Goal: Obtain resource: Download file/media

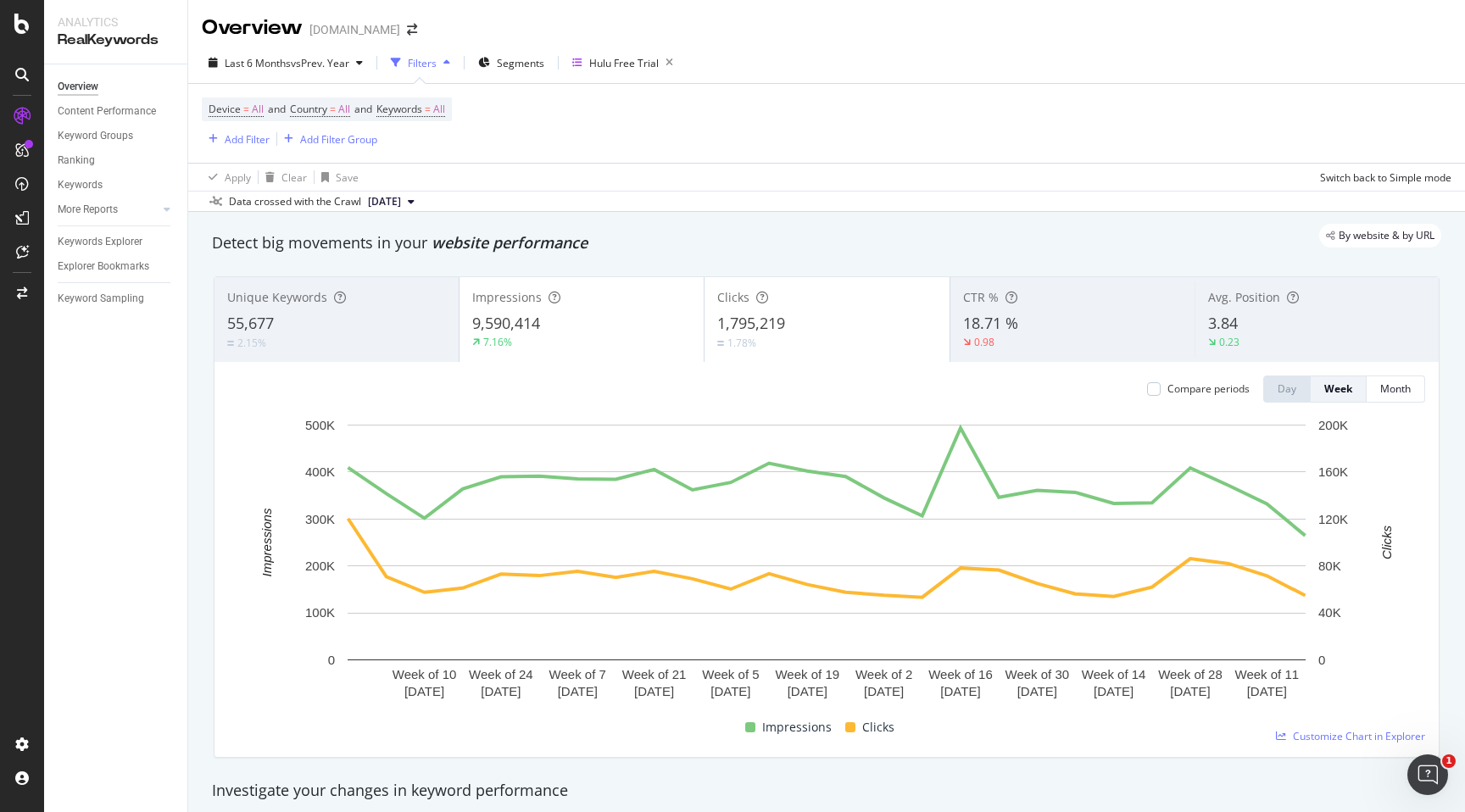
scroll to position [2000, 0]
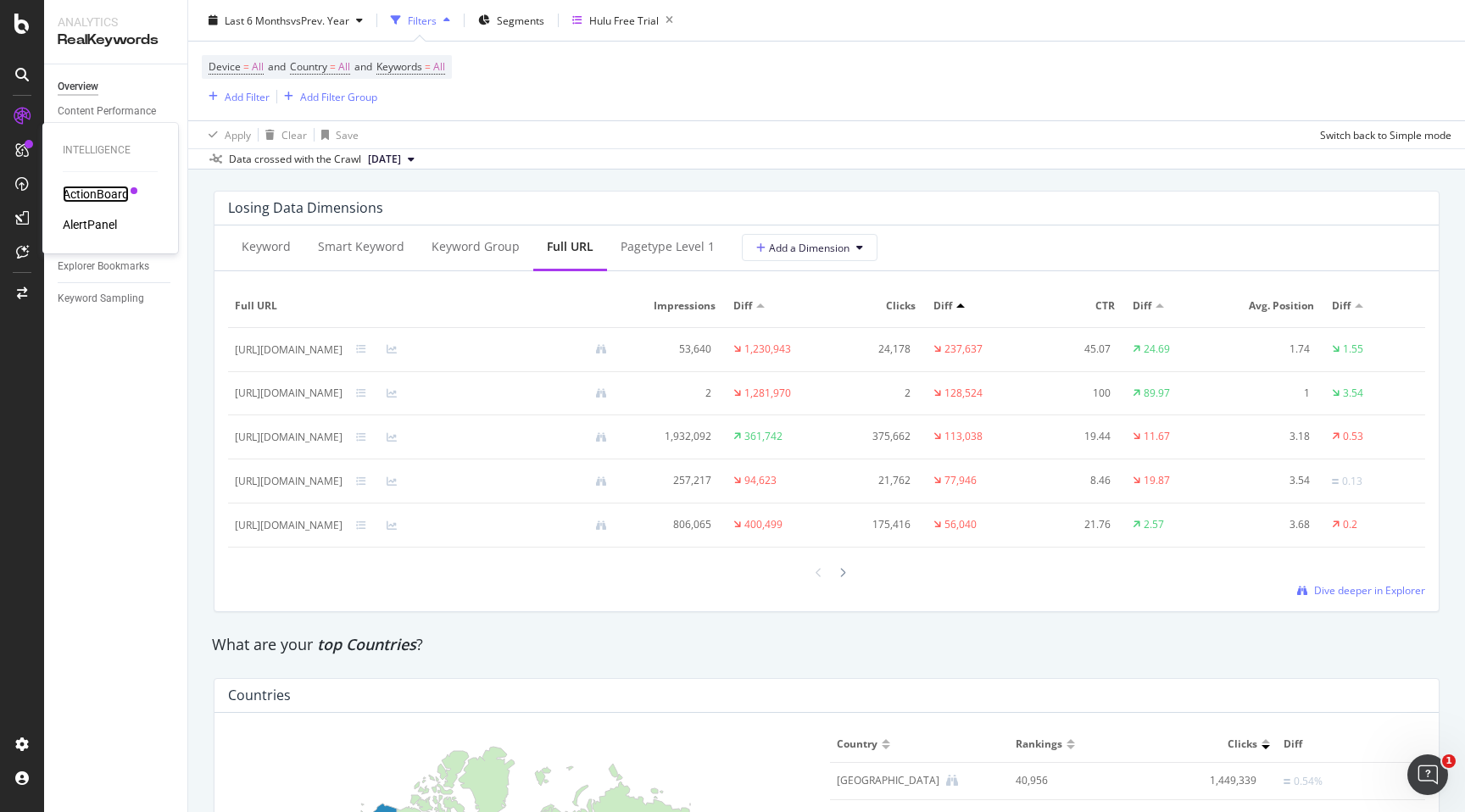
click at [80, 188] on div "ActionBoard" at bounding box center [95, 194] width 66 height 17
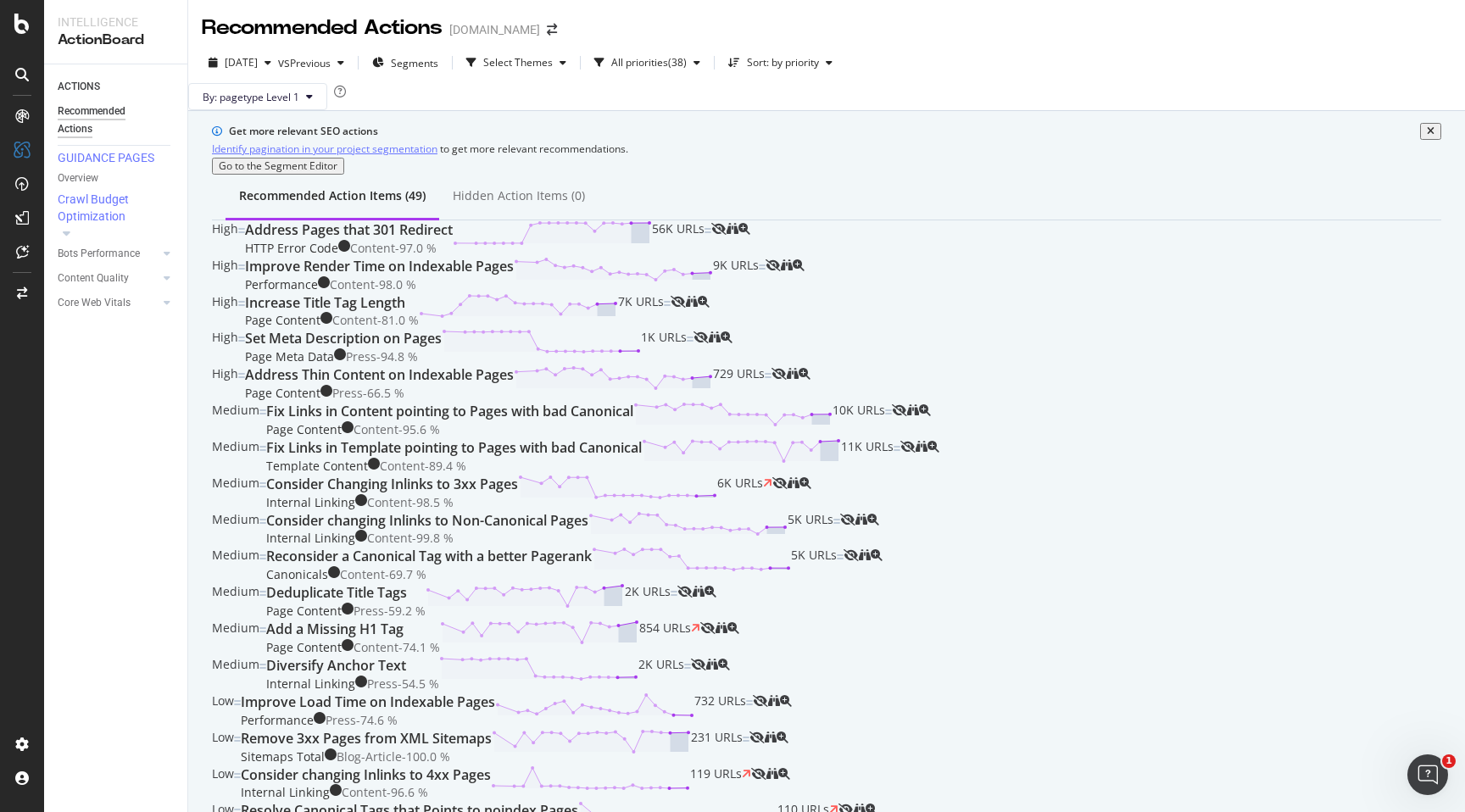
scroll to position [587, 0]
click at [111, 190] on div "SiteCrawler" at bounding box center [92, 191] width 60 height 17
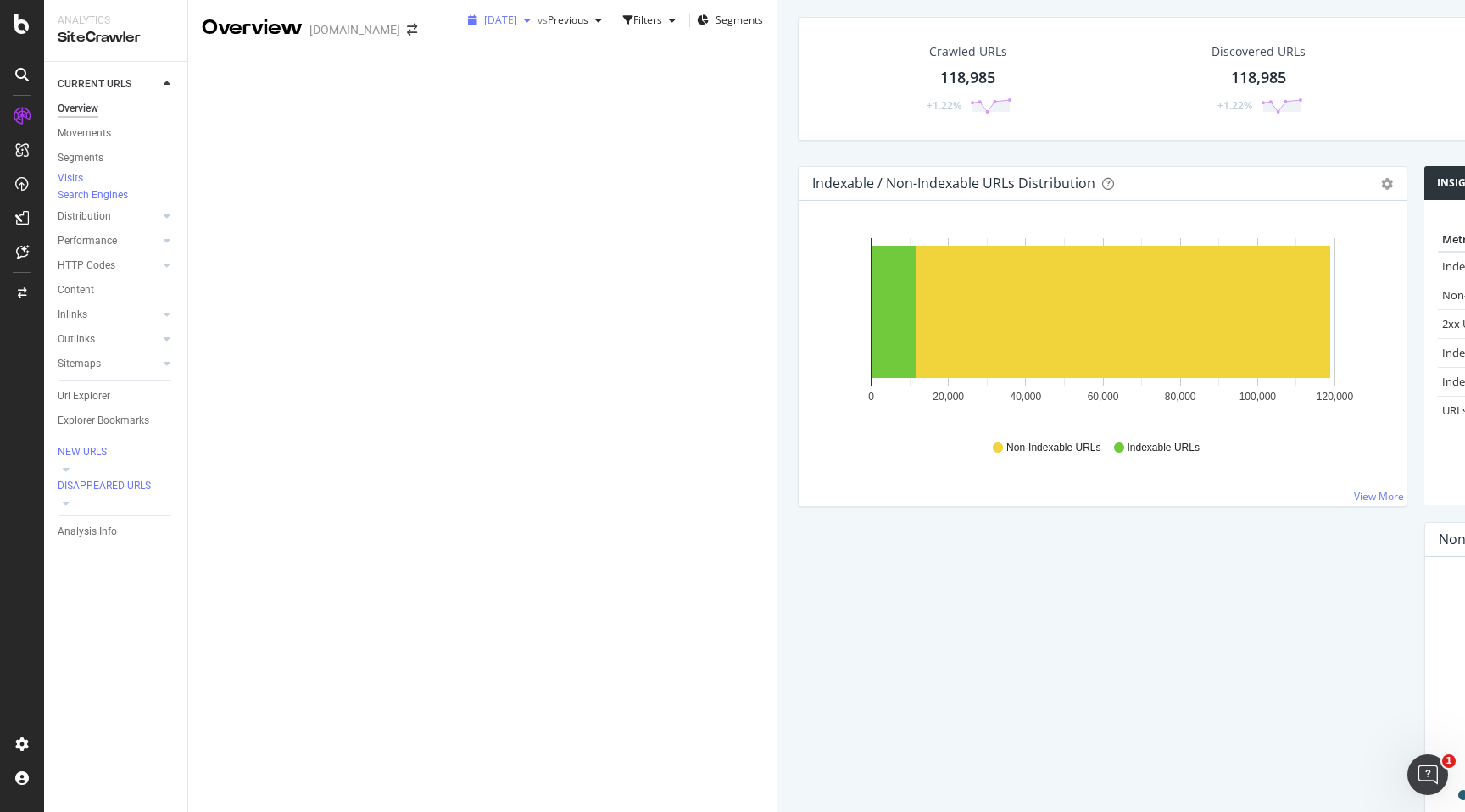
click at [518, 26] on div "button" at bounding box center [527, 20] width 20 height 10
click at [824, 123] on div "Crawled URLs 118,985 +1.22%" at bounding box center [968, 78] width 288 height 89
click at [940, 89] on div "118,985" at bounding box center [967, 77] width 55 height 22
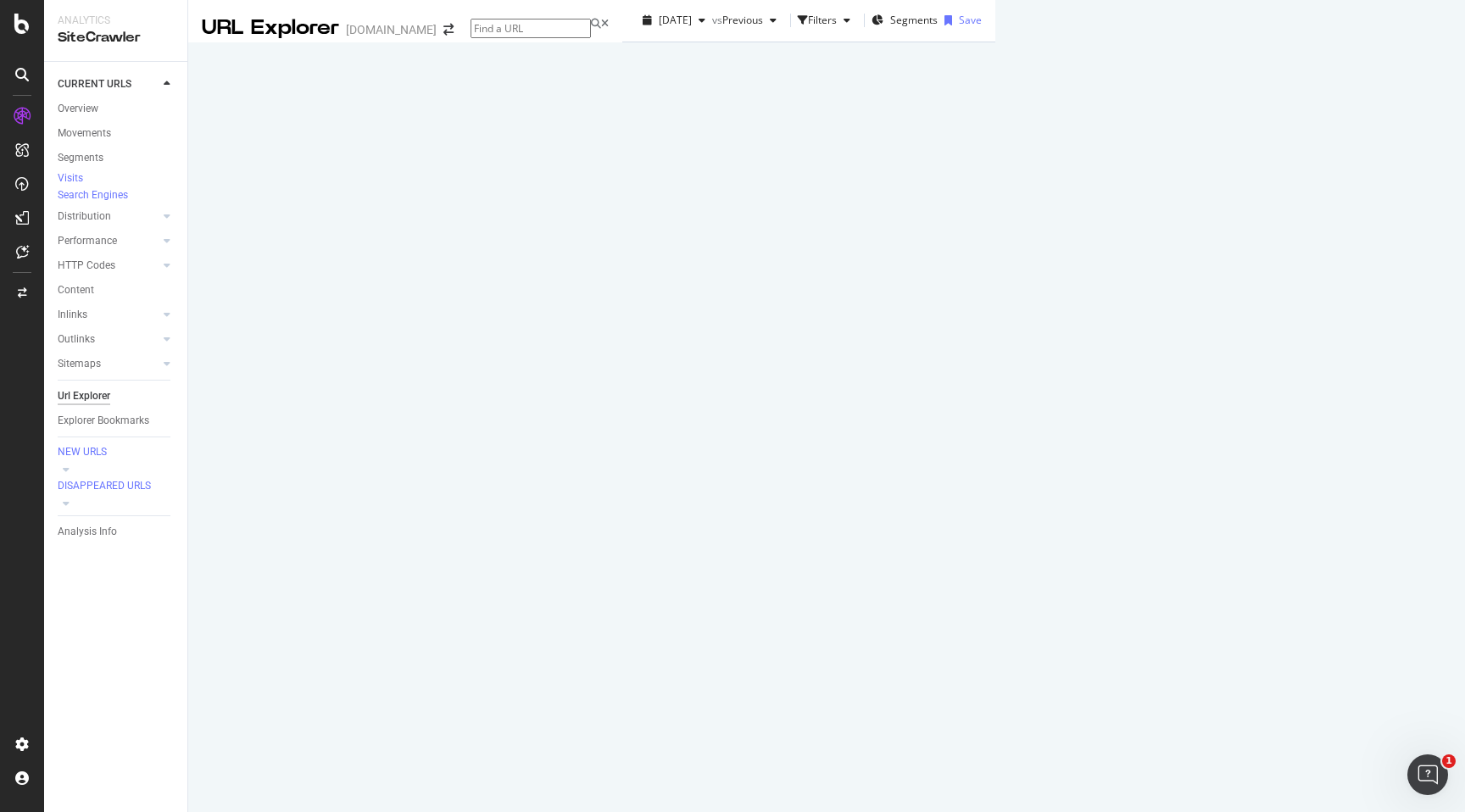
click at [1279, 315] on div "Manage Columns" at bounding box center [1281, 307] width 83 height 14
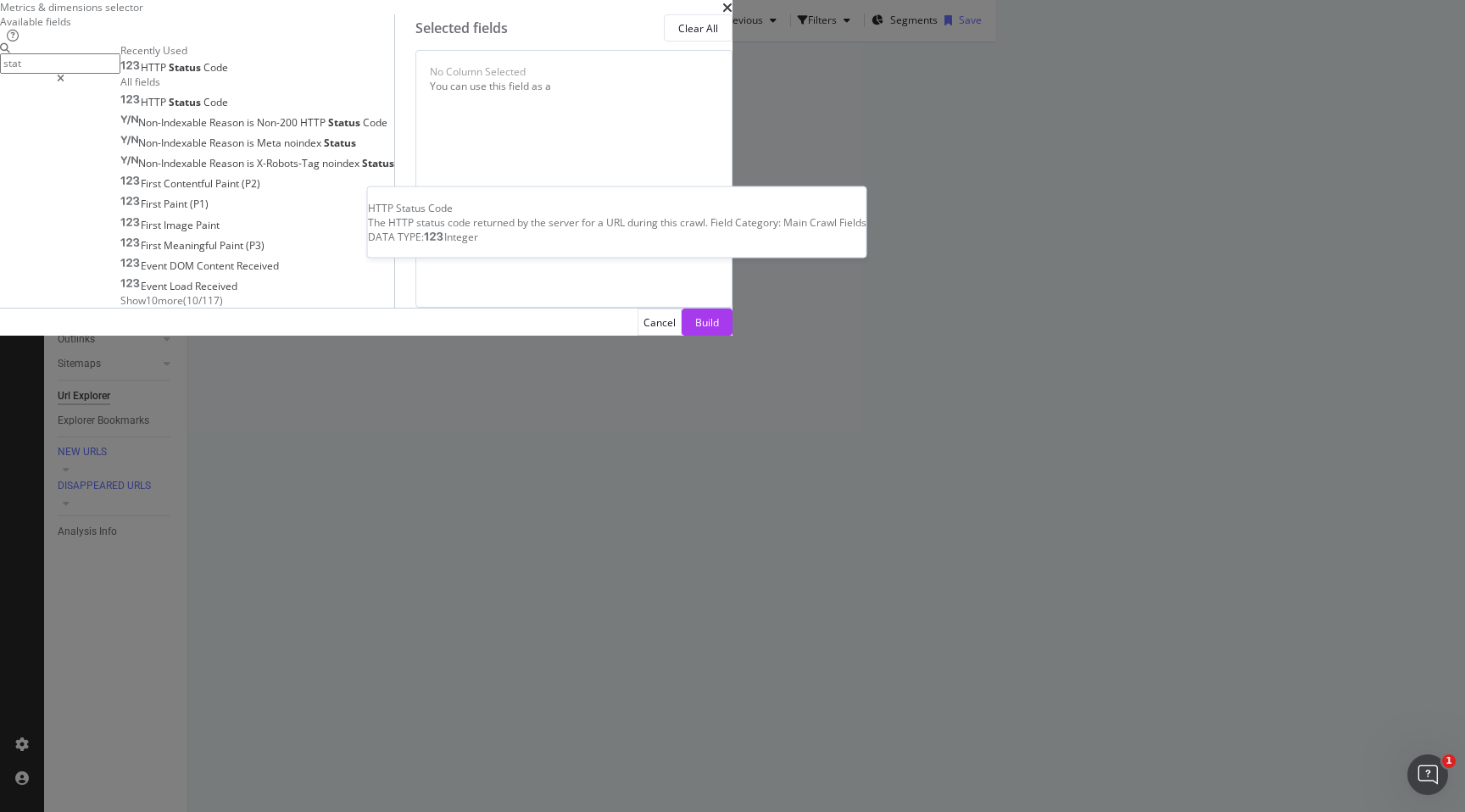
type input "stat"
click at [228, 74] on div "HTTP Status Code" at bounding box center [173, 68] width 108 height 13
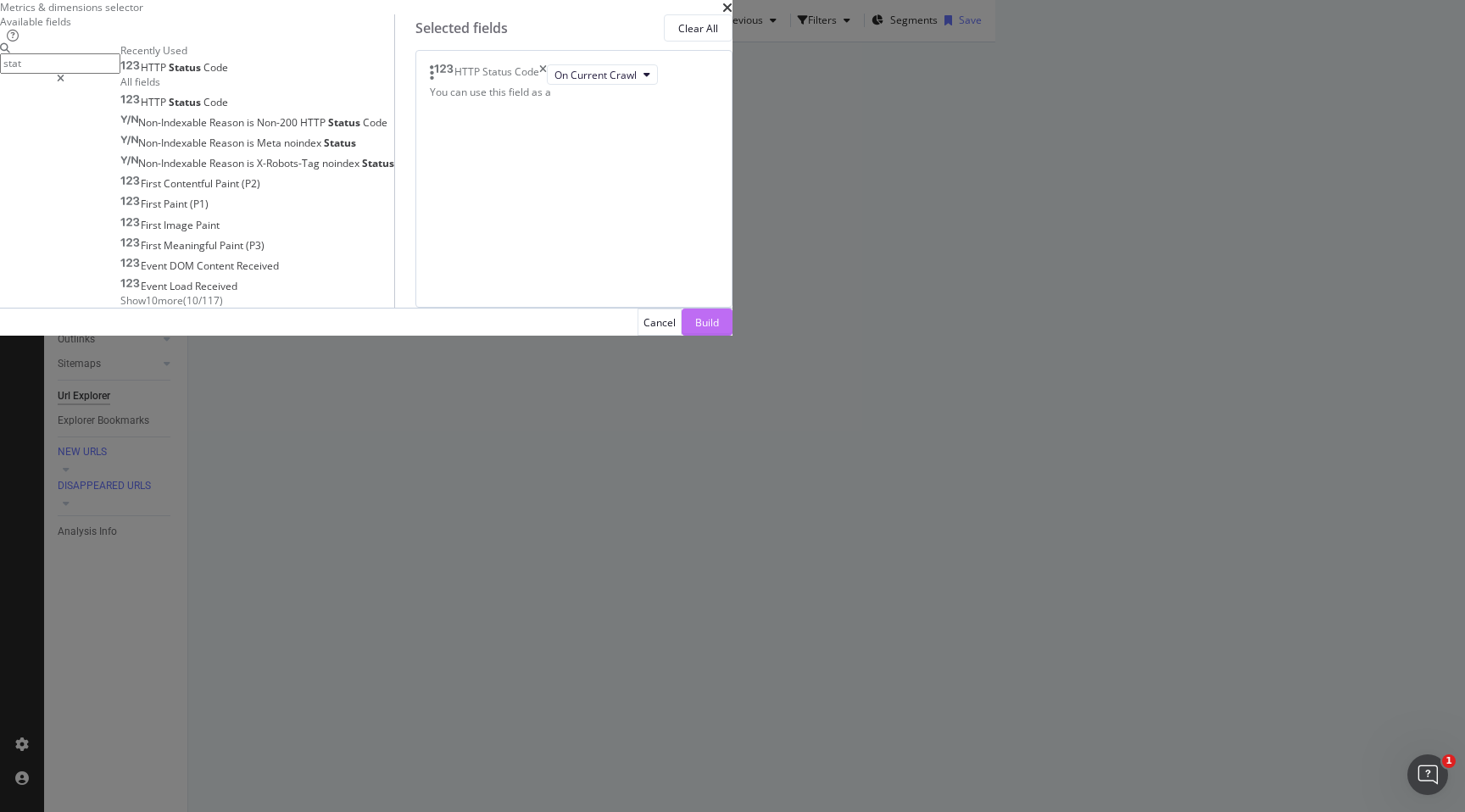
click at [719, 330] on div "Build" at bounding box center [706, 322] width 24 height 14
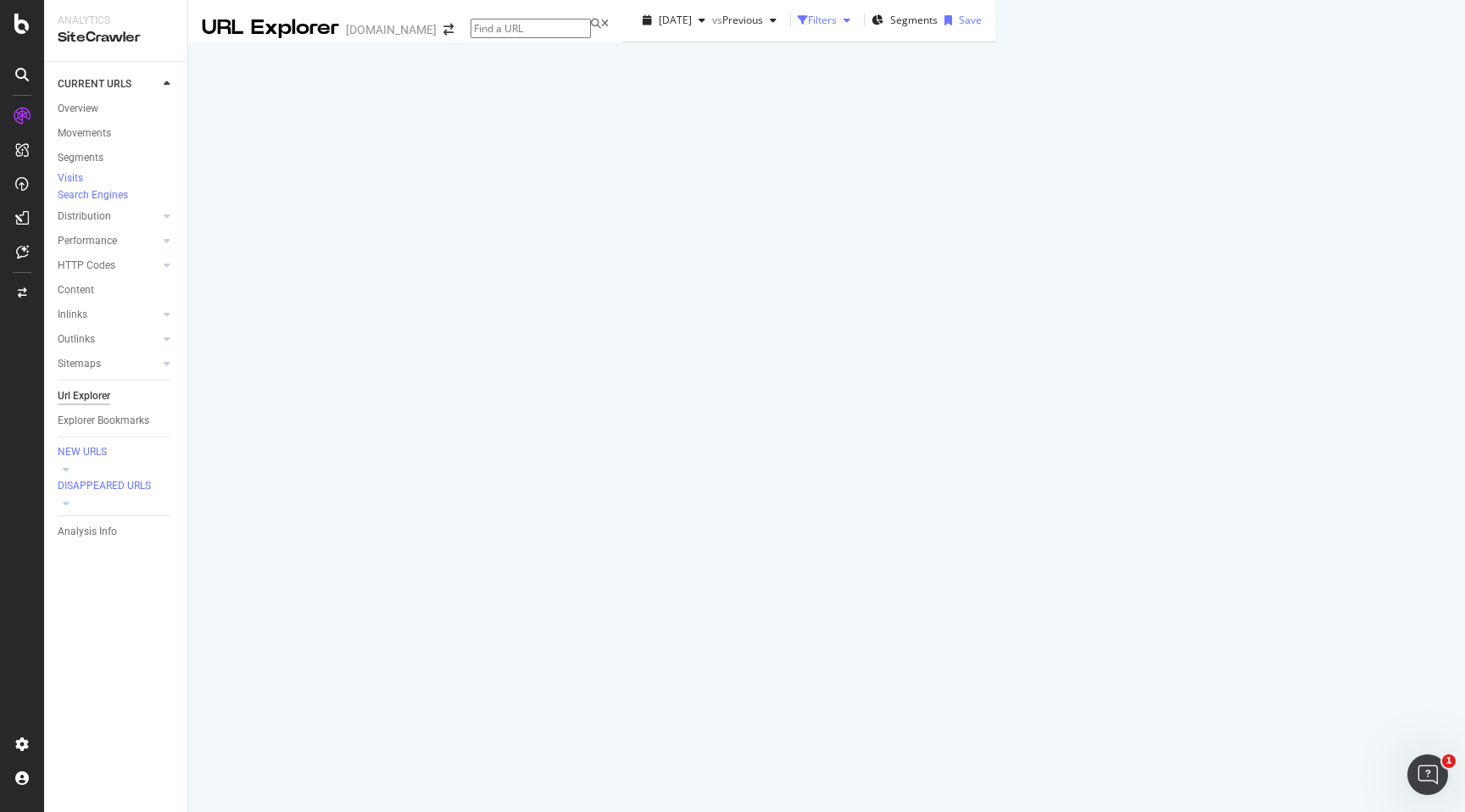
click at [798, 26] on icon "button" at bounding box center [803, 20] width 10 height 10
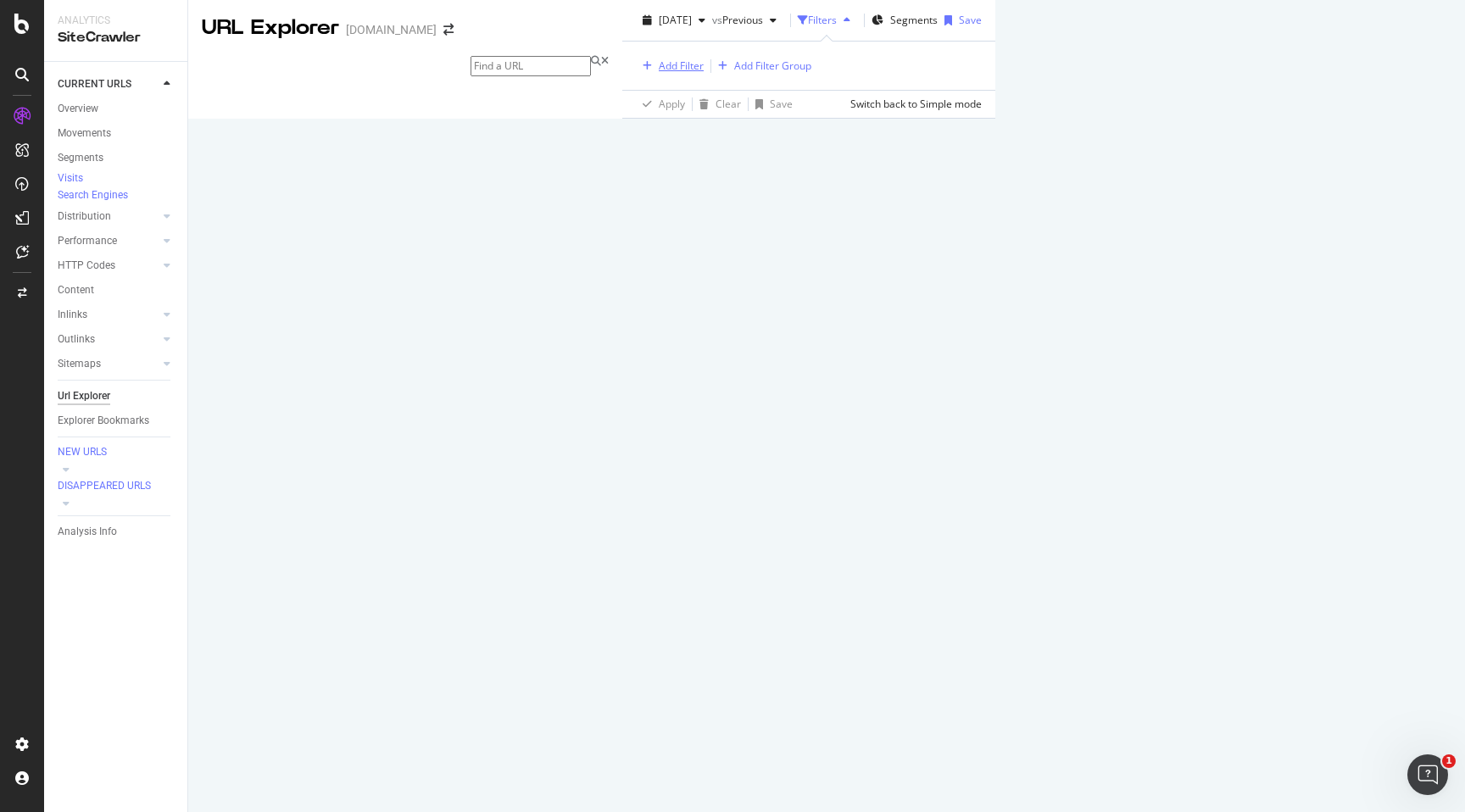
click at [659, 72] on div "Add Filter" at bounding box center [681, 65] width 45 height 14
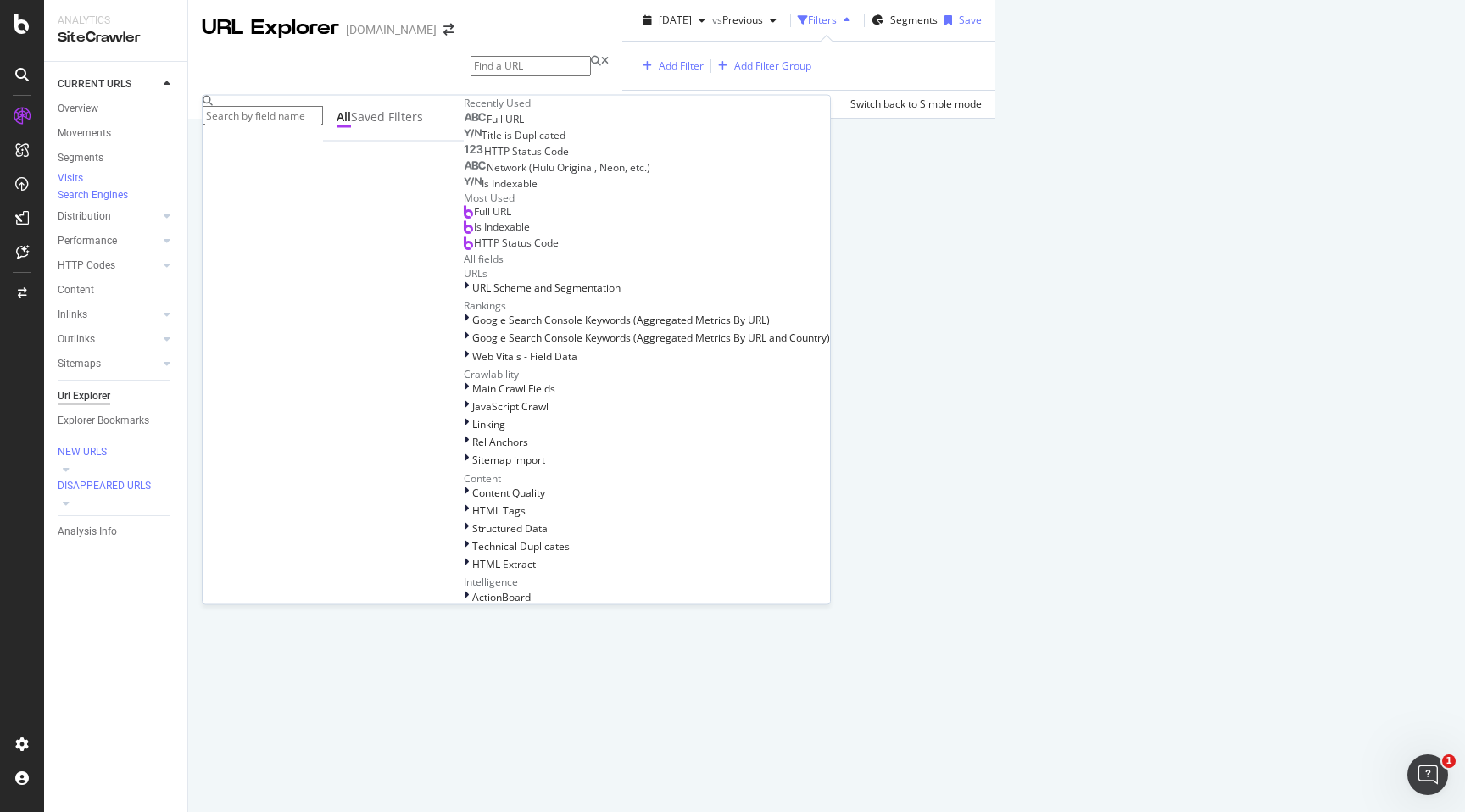
click at [464, 127] on div "Full URL" at bounding box center [494, 119] width 60 height 13
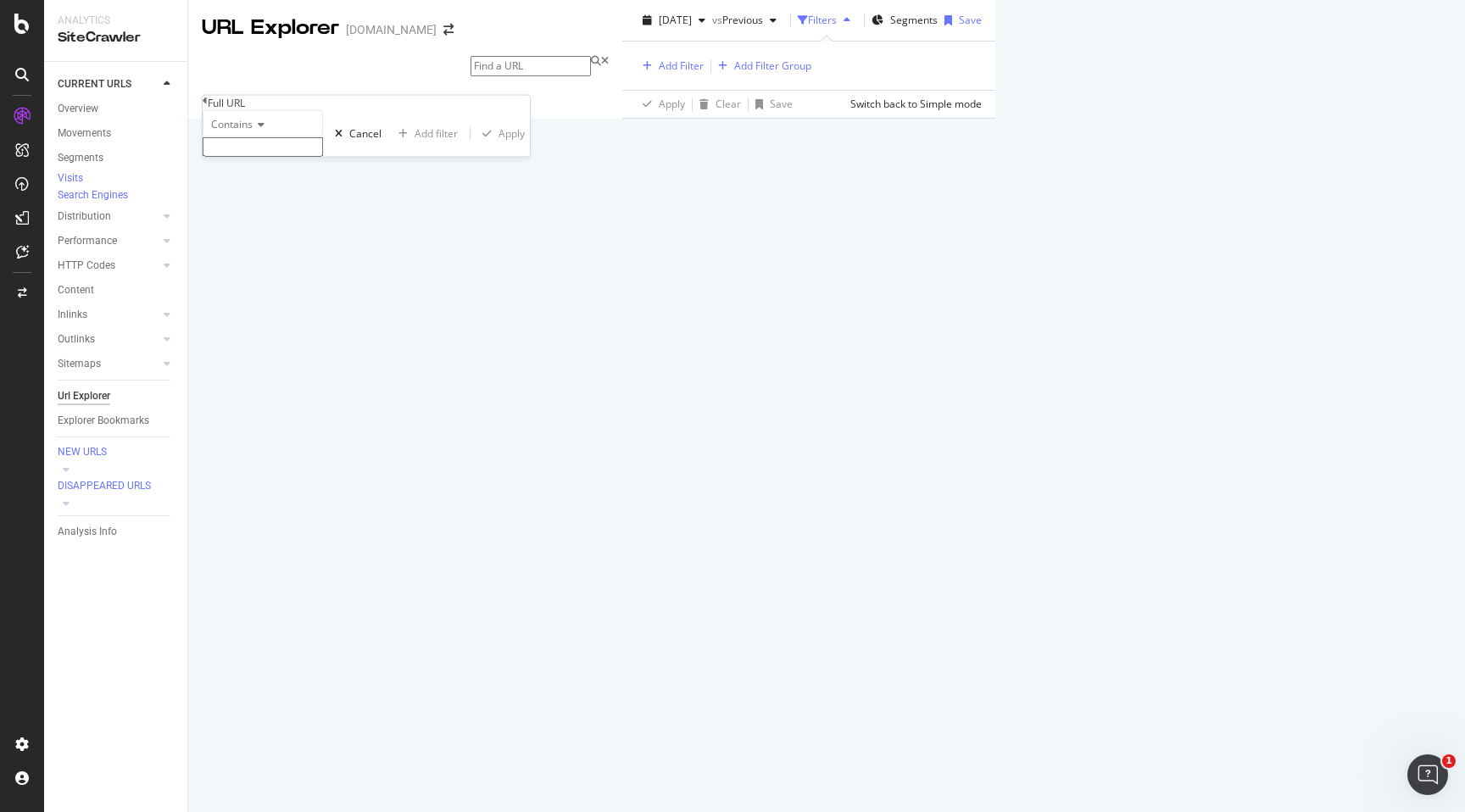
click at [265, 130] on icon at bounding box center [258, 124] width 11 height 10
click at [265, 279] on span "Doesn't contain" at bounding box center [244, 272] width 73 height 14
click at [297, 157] on input "text" at bounding box center [263, 147] width 120 height 19
type input "?"
click at [476, 143] on div "button" at bounding box center [487, 138] width 23 height 10
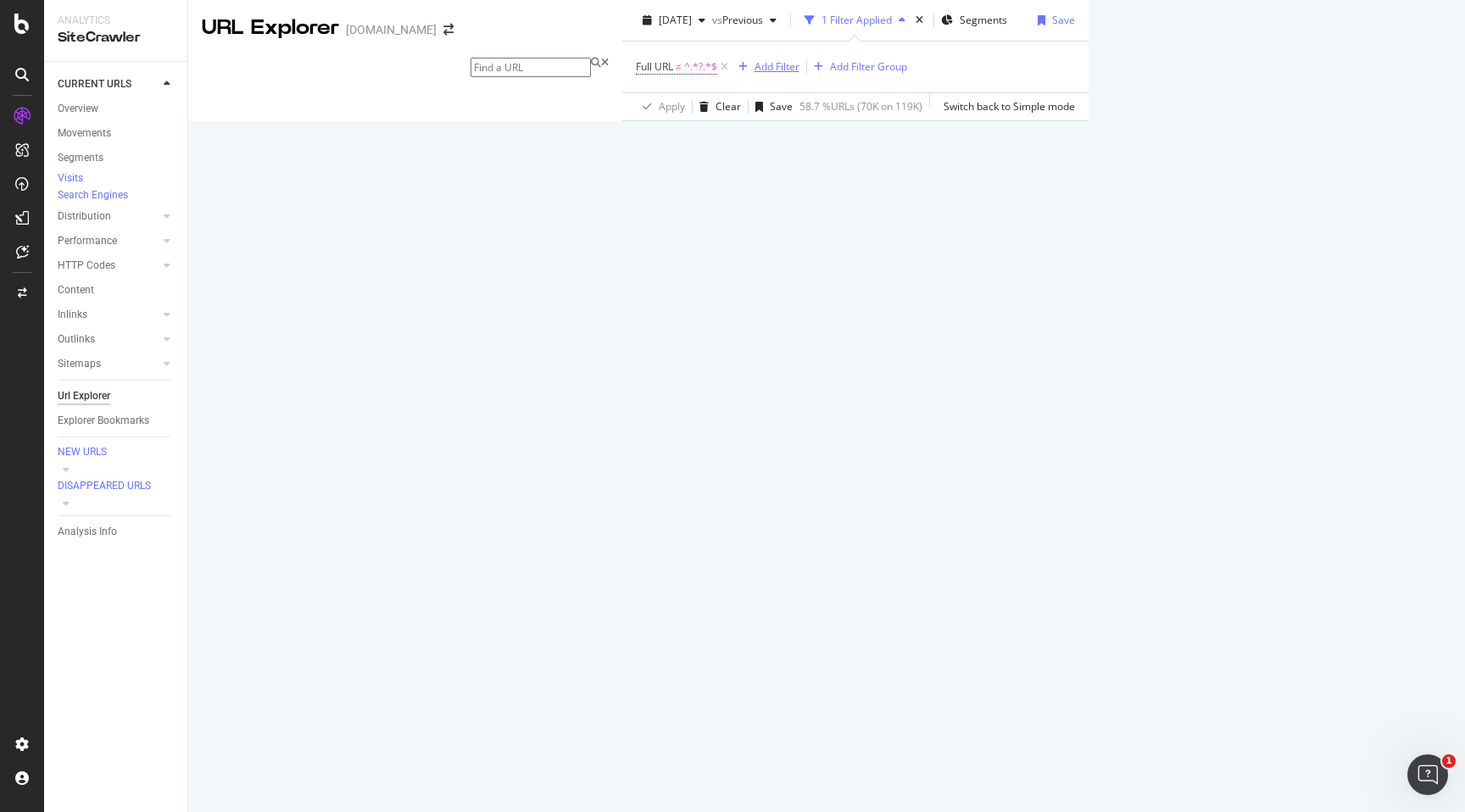
click at [755, 73] on div "Add Filter" at bounding box center [777, 66] width 45 height 14
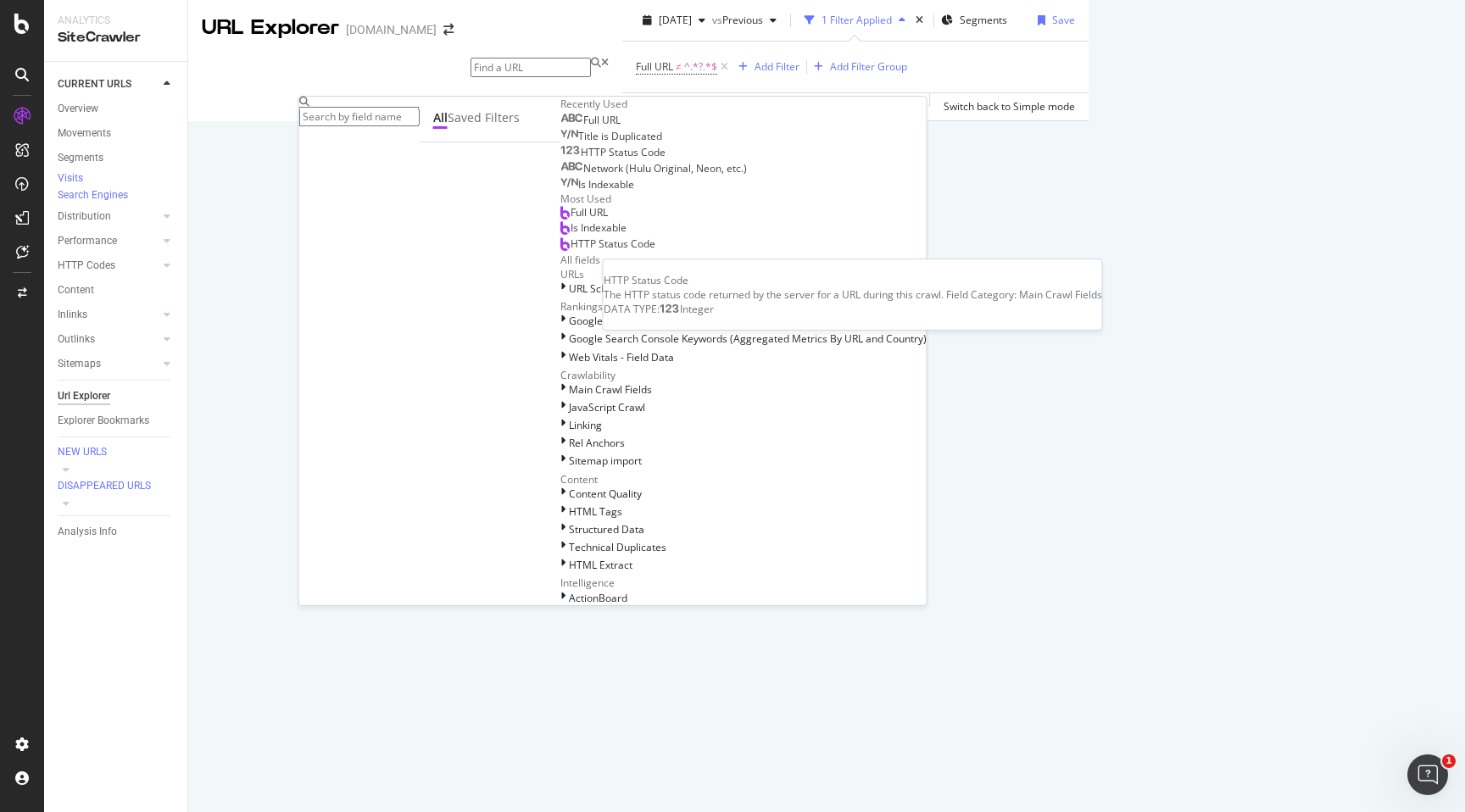
click at [580, 159] on span "HTTP Status Code" at bounding box center [622, 152] width 85 height 14
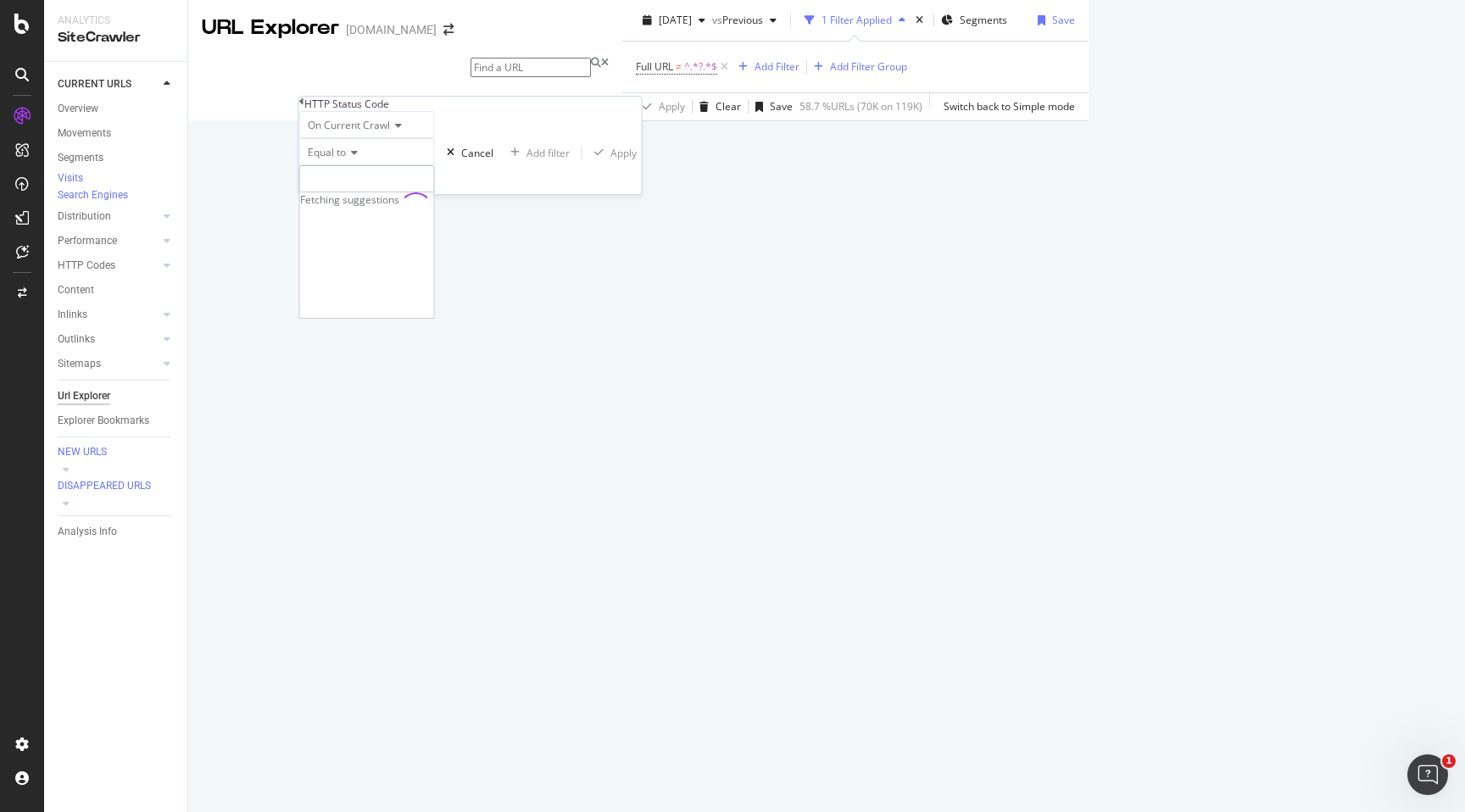
click at [359, 194] on input "number" at bounding box center [367, 179] width 135 height 29
click at [354, 282] on span "302" at bounding box center [343, 274] width 79 height 14
type input "302"
click at [610, 160] on div "Apply" at bounding box center [623, 152] width 27 height 14
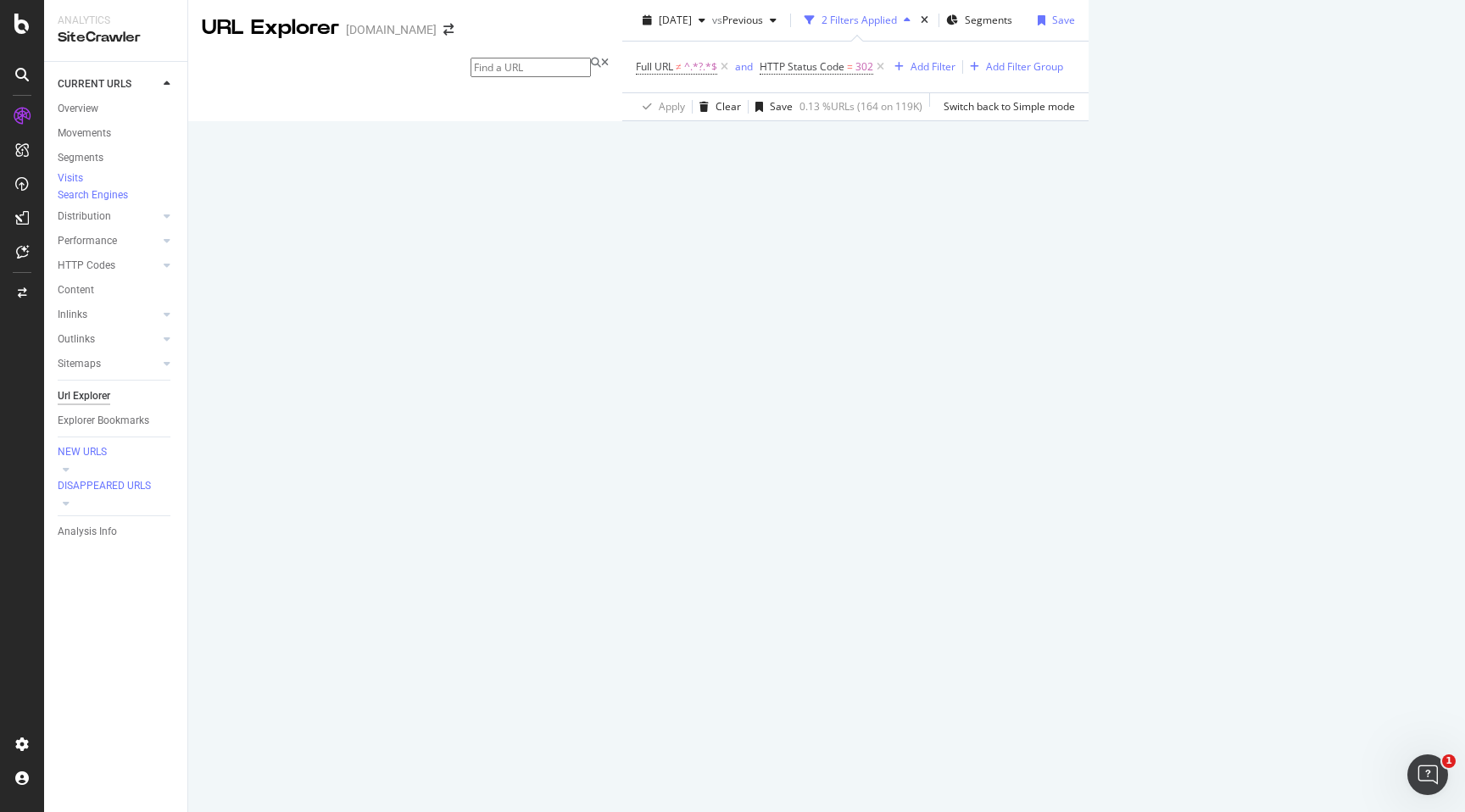
scroll to position [201, 0]
click at [1353, 283] on div "Manage Columns" at bounding box center [1394, 290] width 83 height 14
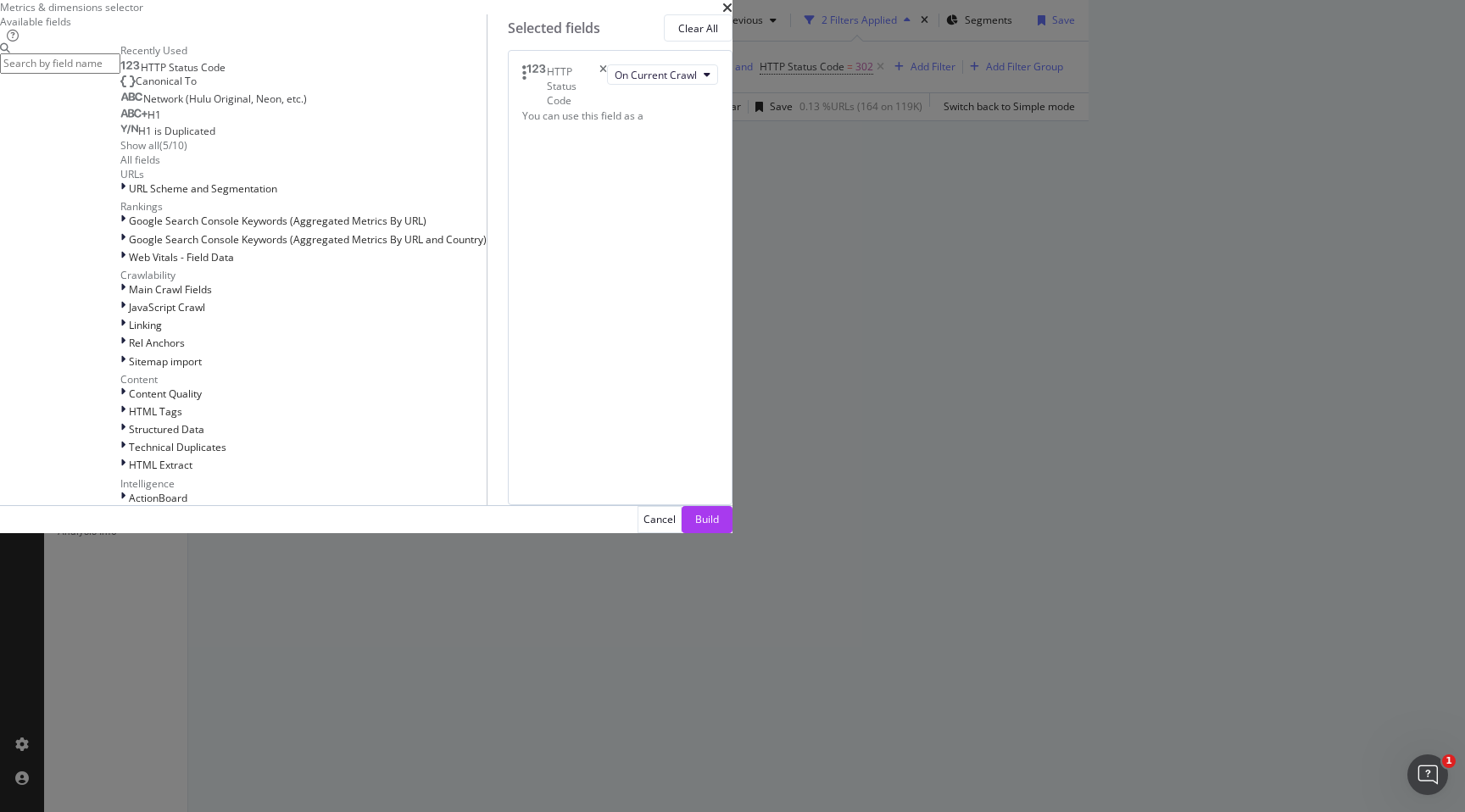
click at [120, 72] on input "modal" at bounding box center [60, 63] width 120 height 19
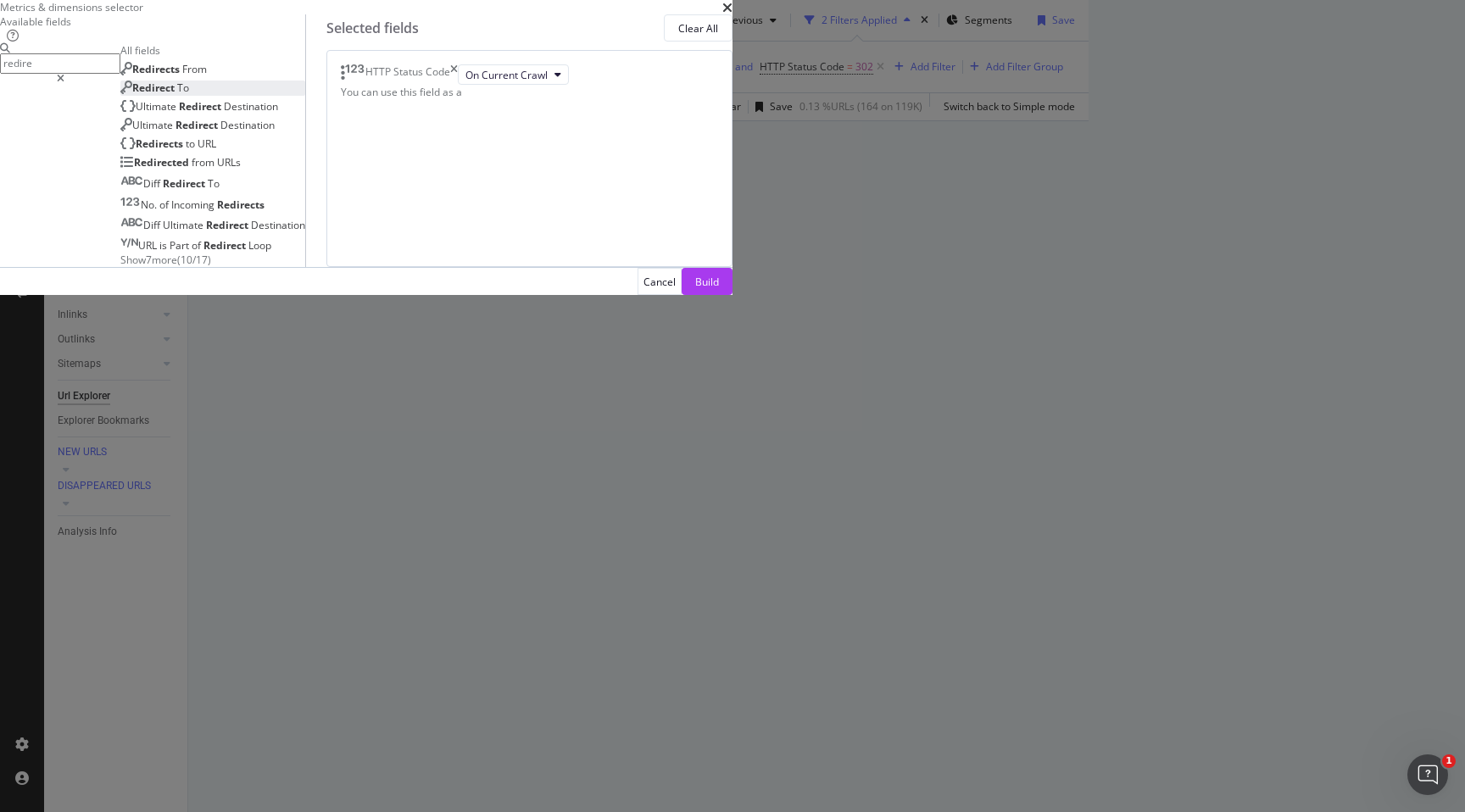
type input "redire"
click at [189, 95] on div "Redirect To" at bounding box center [154, 87] width 69 height 14
click at [486, 110] on div "(mandatory)" at bounding box center [456, 102] width 60 height 14
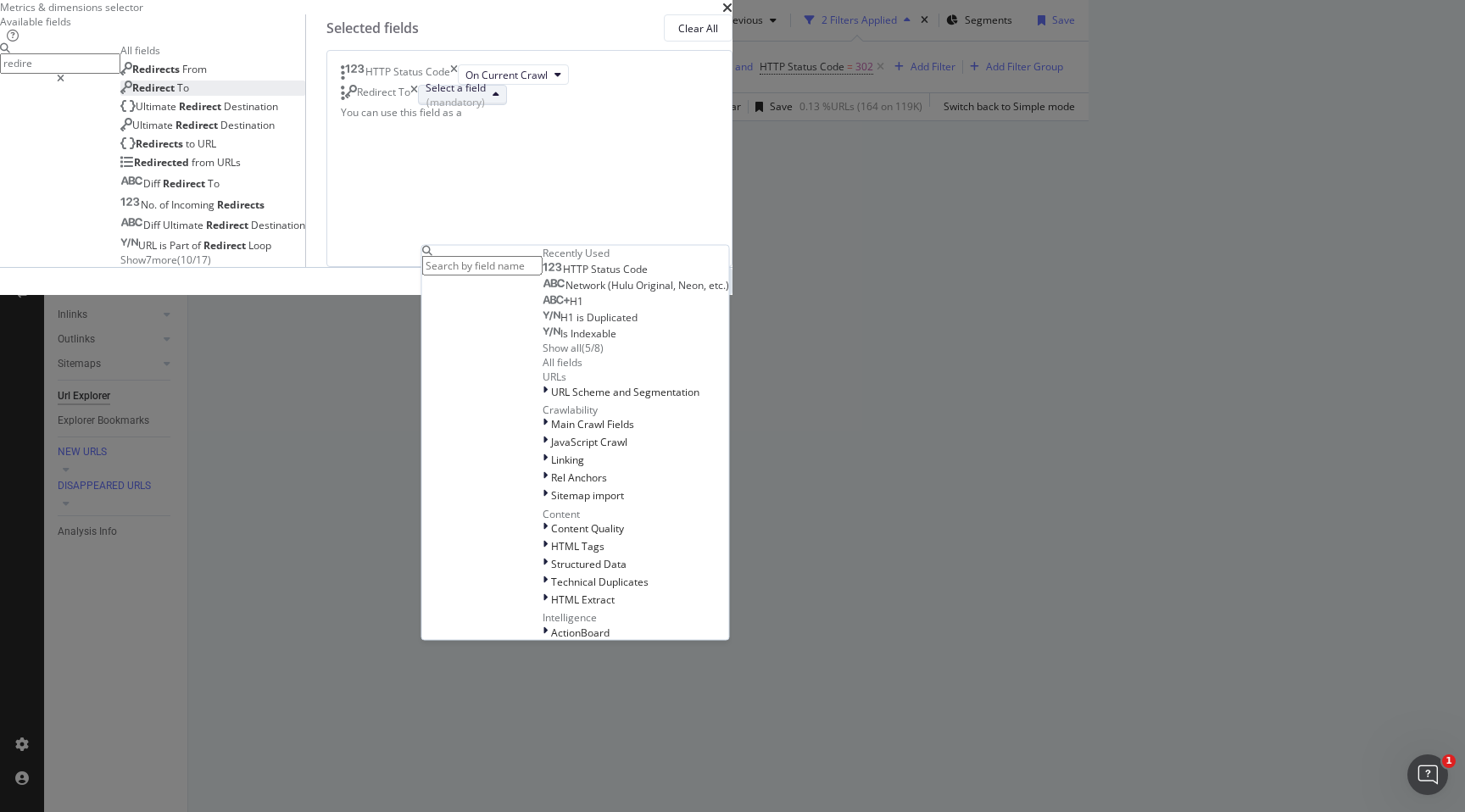
scroll to position [97, 0]
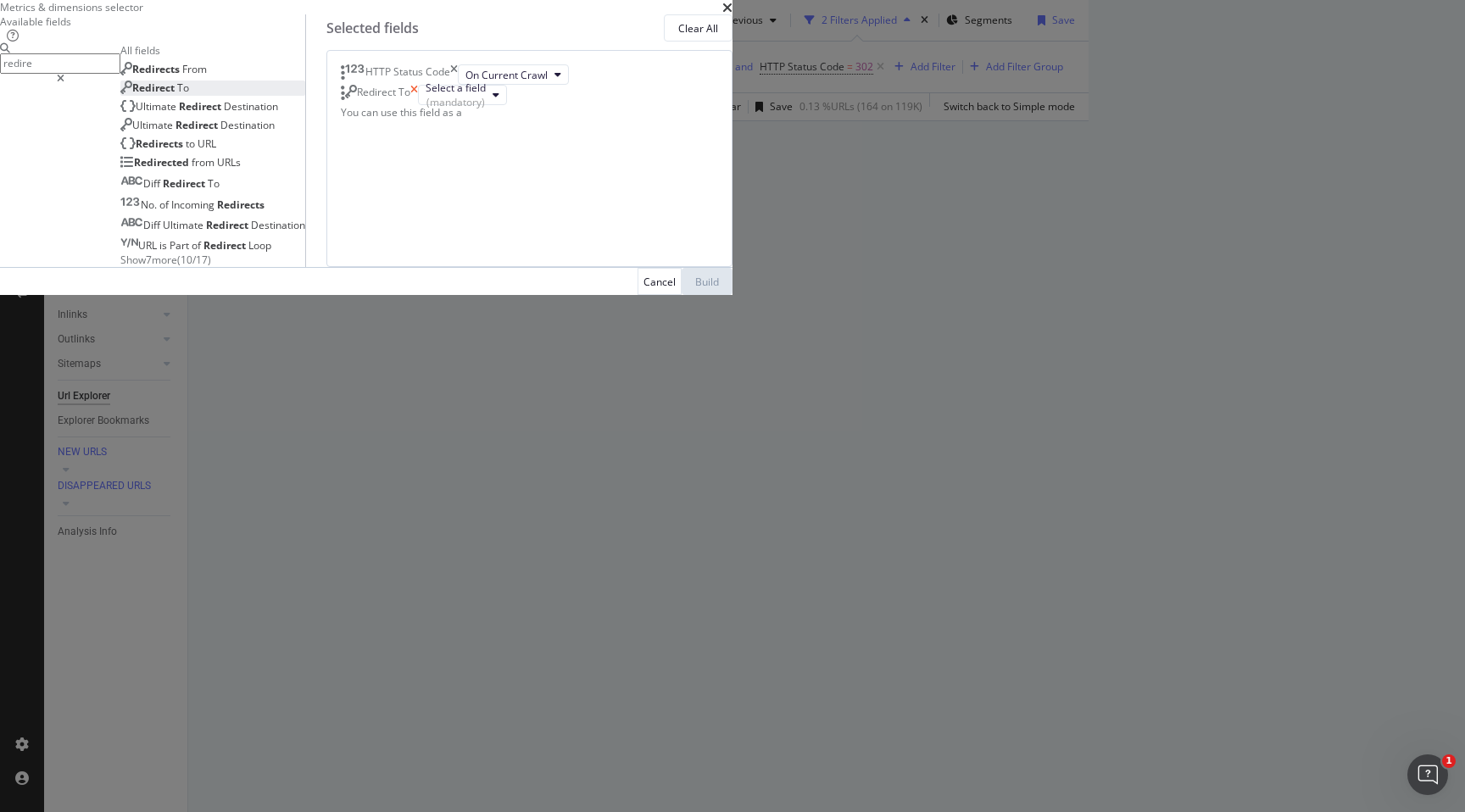
click at [418, 105] on icon "times" at bounding box center [414, 94] width 8 height 20
click at [275, 132] on div "Ultimate Redirect Destination" at bounding box center [197, 125] width 154 height 14
click at [278, 113] on div "Ultimate Redirect Destination" at bounding box center [198, 106] width 157 height 14
click at [593, 105] on button "Select a field (mandatory)" at bounding box center [547, 94] width 89 height 20
click at [503, 105] on icon "times" at bounding box center [499, 94] width 8 height 20
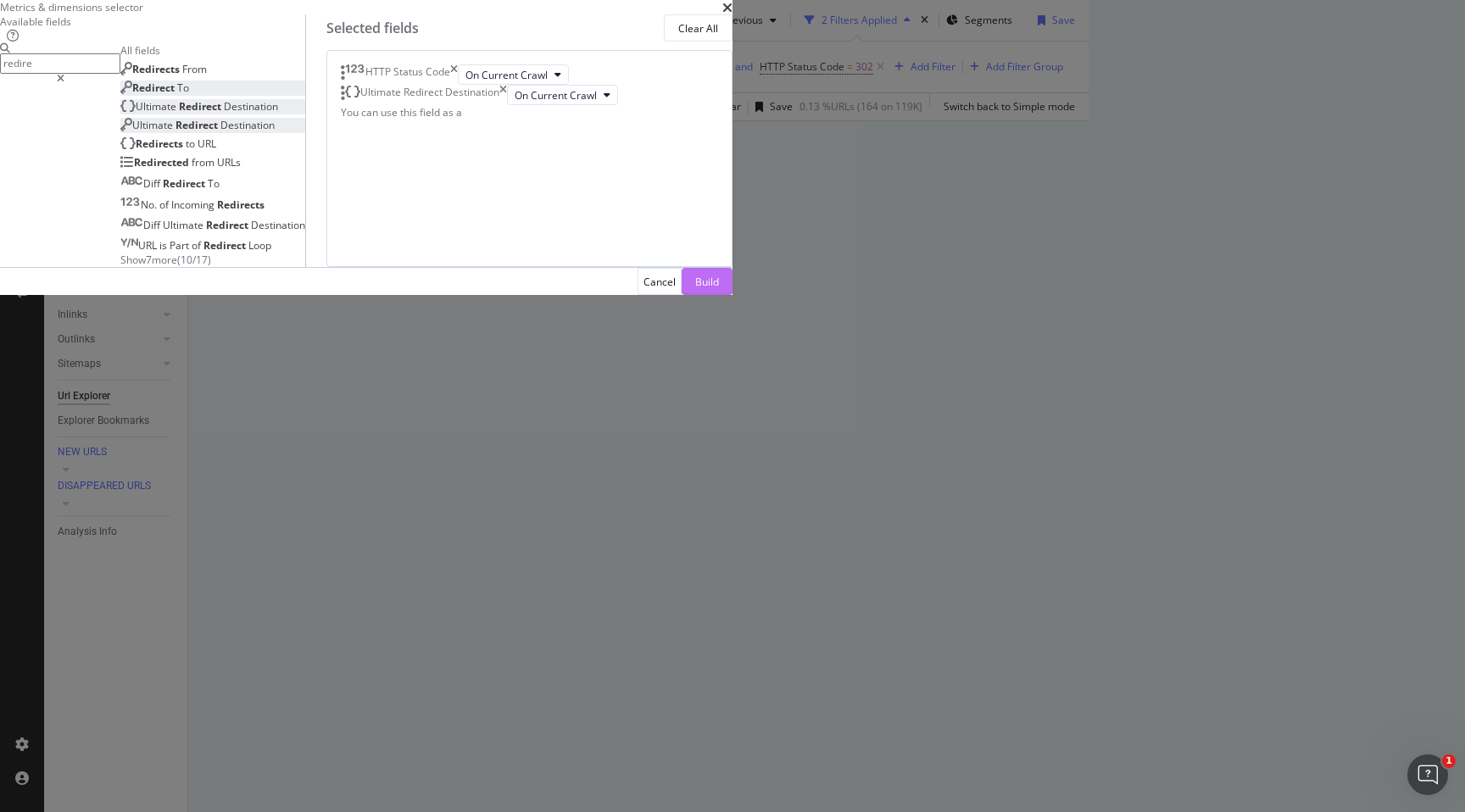
click at [719, 289] on div "Build" at bounding box center [706, 281] width 24 height 14
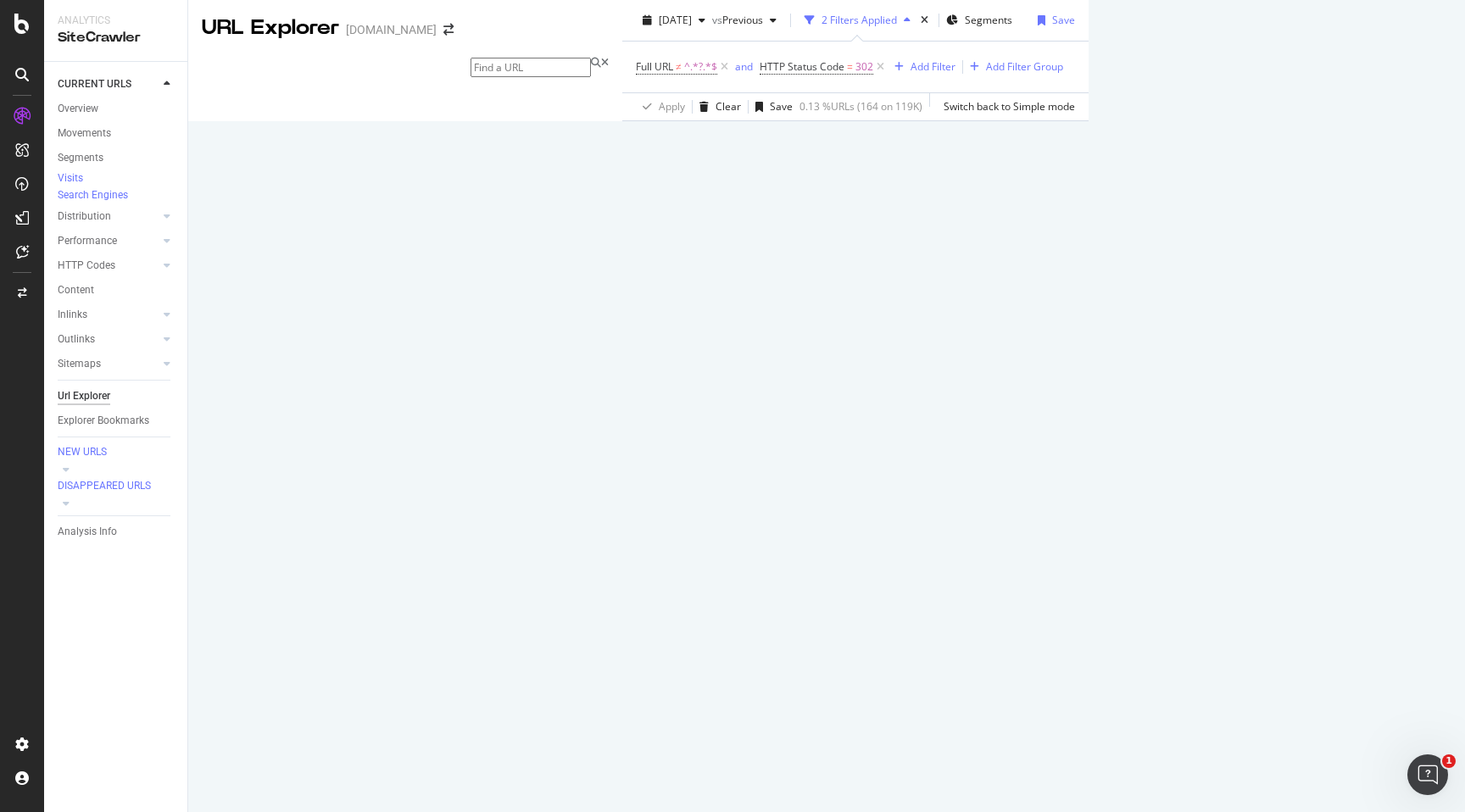
scroll to position [248, 0]
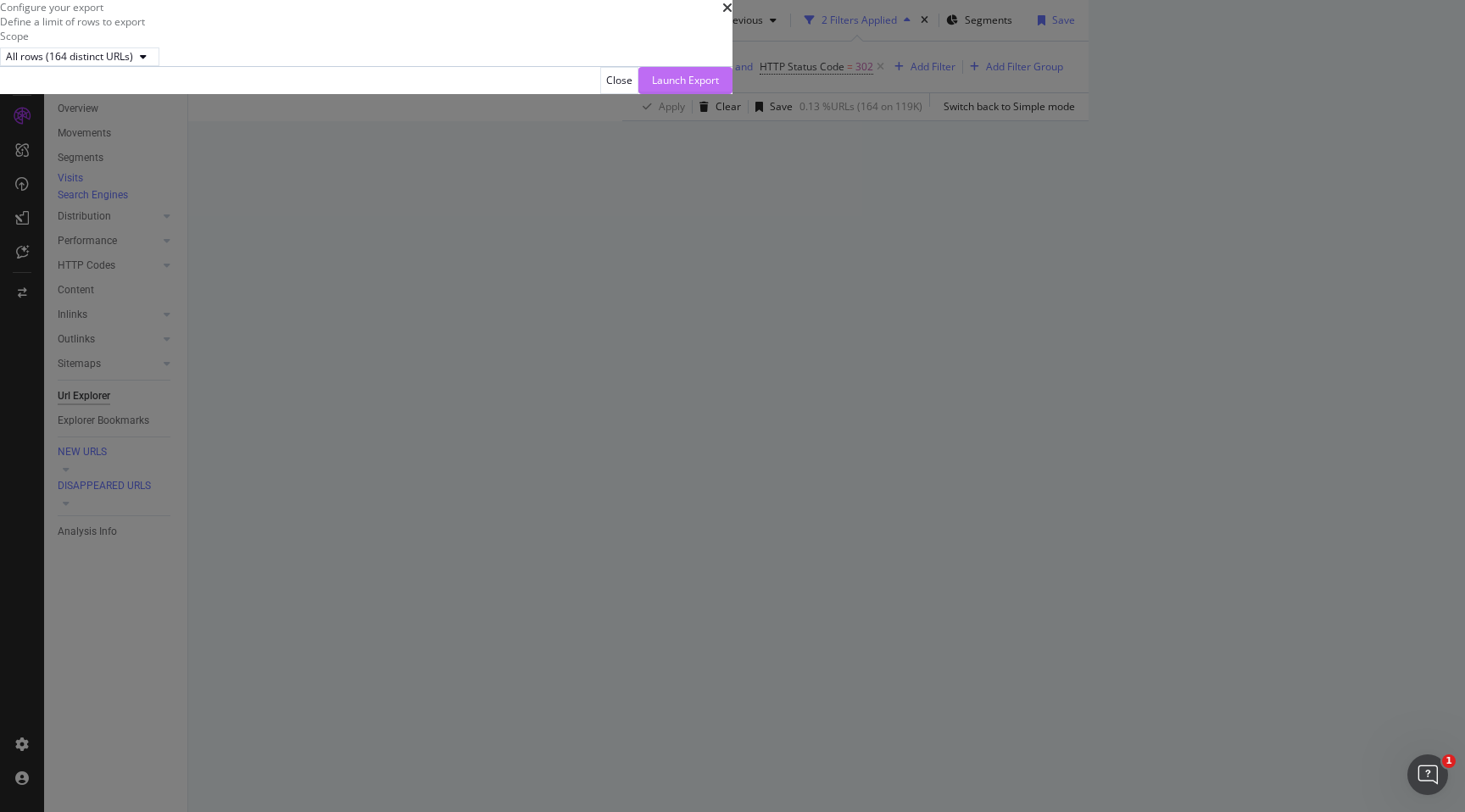
click at [719, 88] on div "Launch Export" at bounding box center [685, 79] width 67 height 14
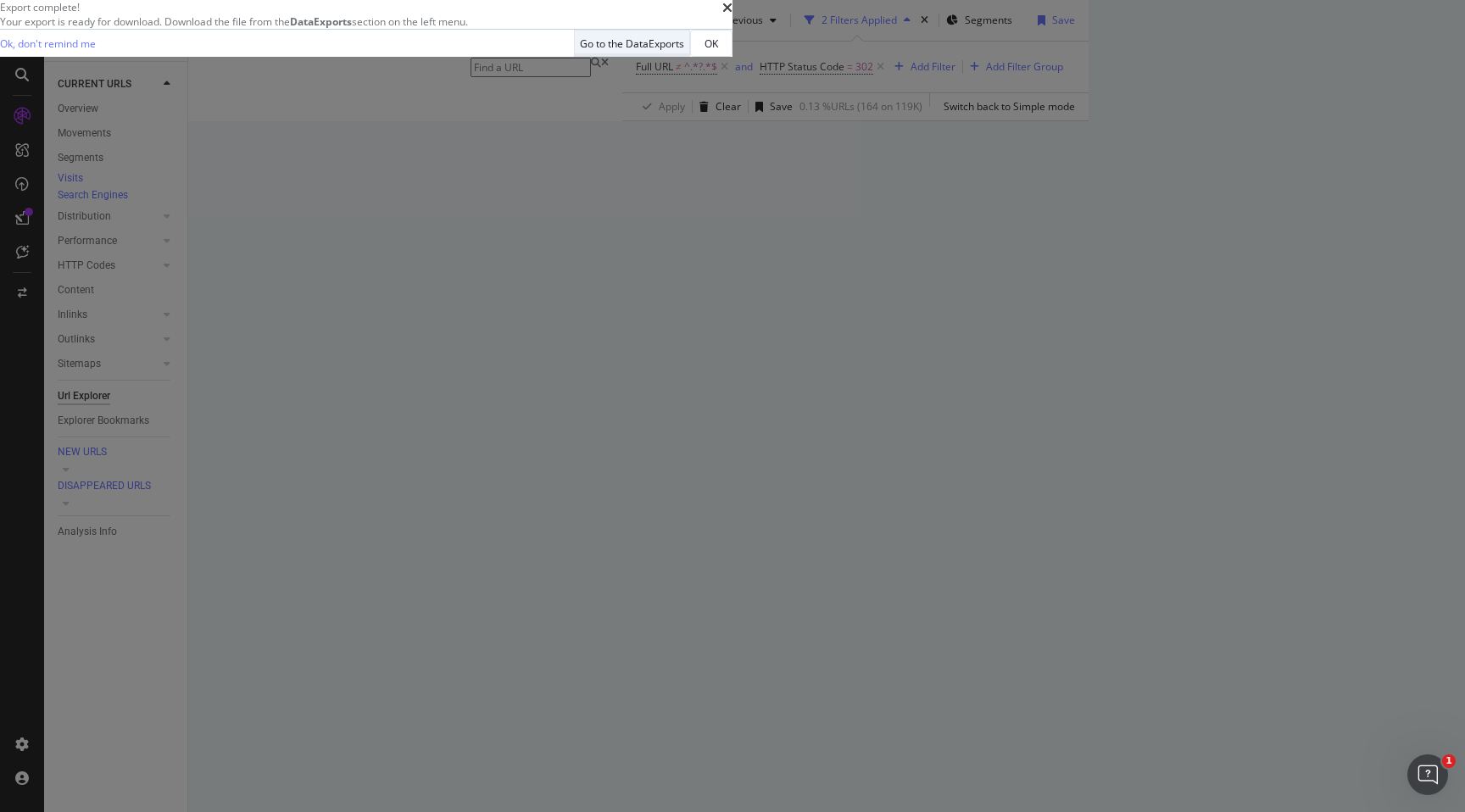
click at [684, 51] on div "Go to the DataExports" at bounding box center [631, 43] width 104 height 14
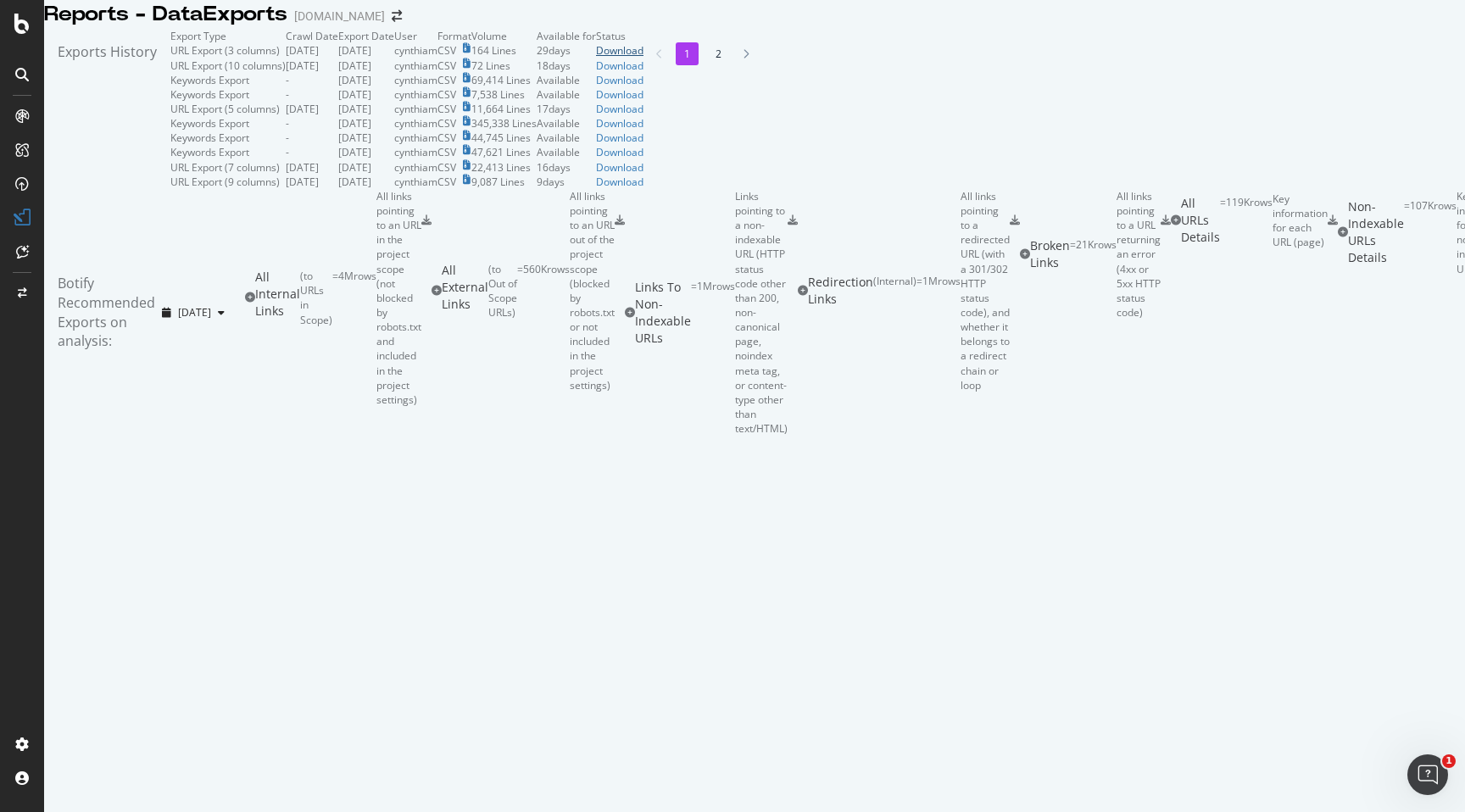
click at [643, 57] on div "Download" at bounding box center [620, 50] width 48 height 14
